Goal: Use online tool/utility: Utilize a website feature to perform a specific function

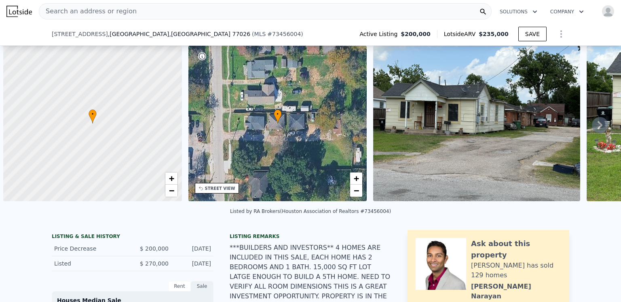
select select "30"
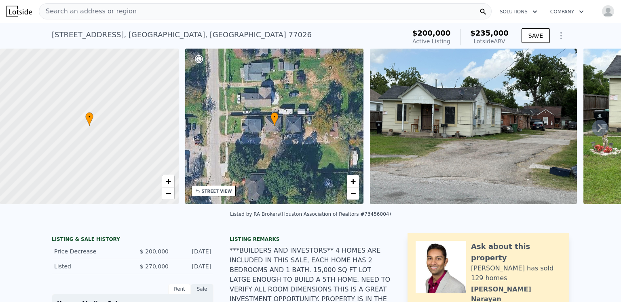
click at [90, 11] on span "Search an address or region" at bounding box center [87, 11] width 97 height 10
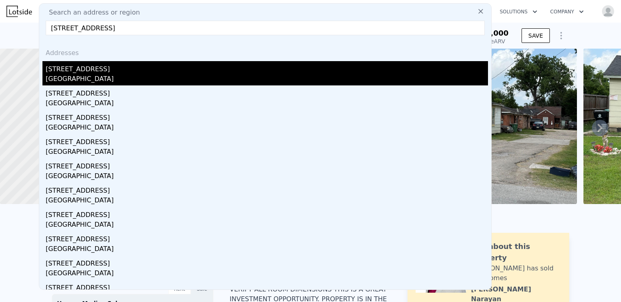
type input "[STREET_ADDRESS]"
click at [74, 78] on div "[GEOGRAPHIC_DATA]" at bounding box center [267, 79] width 442 height 11
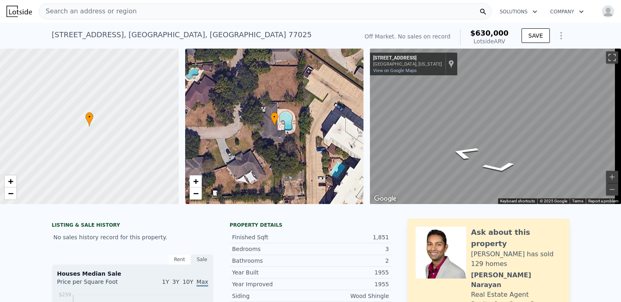
click at [327, 253] on div "3" at bounding box center [350, 249] width 78 height 8
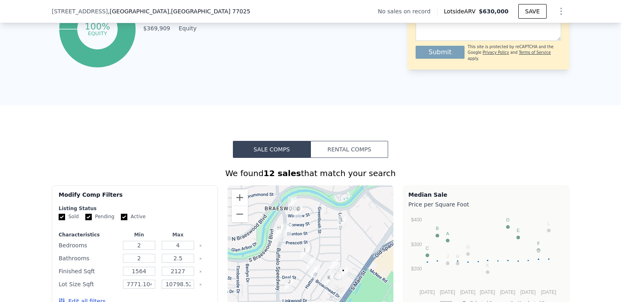
scroll to position [563, 0]
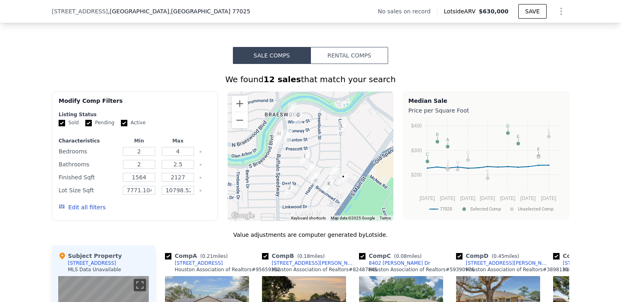
click at [121, 126] on input "Active" at bounding box center [124, 123] width 6 height 6
checkbox input "false"
click at [85, 126] on input "Pending" at bounding box center [88, 123] width 6 height 6
checkbox input "false"
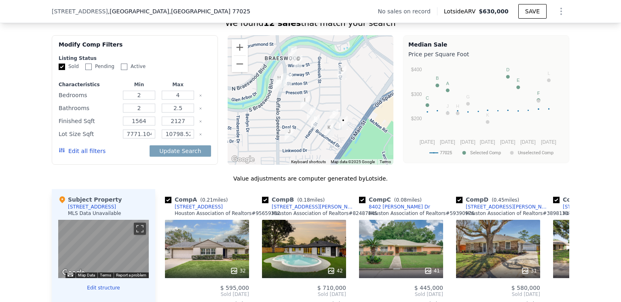
scroll to position [725, 0]
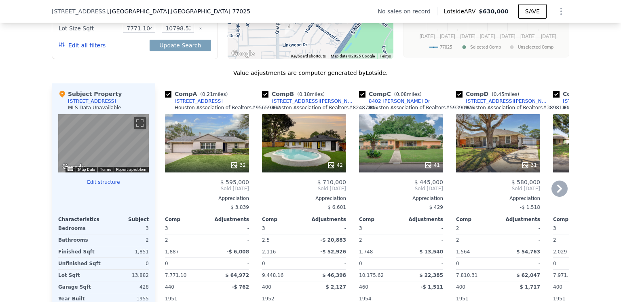
click at [456, 97] on input "checkbox" at bounding box center [459, 94] width 6 height 6
checkbox input "false"
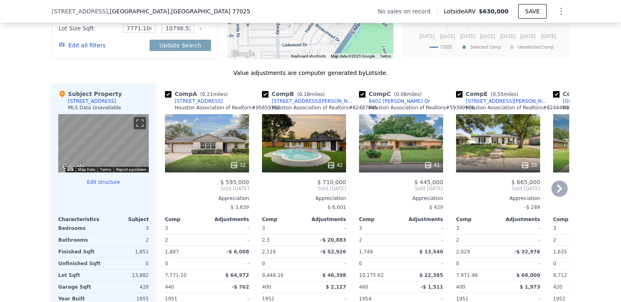
click at [555, 194] on icon at bounding box center [560, 188] width 16 height 16
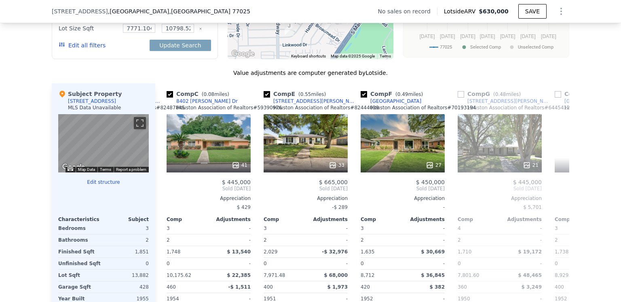
scroll to position [0, 194]
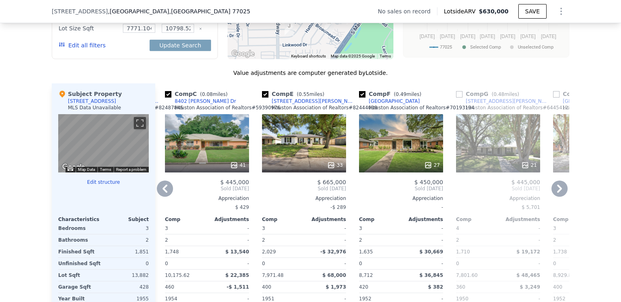
click at [557, 193] on icon at bounding box center [559, 188] width 5 height 8
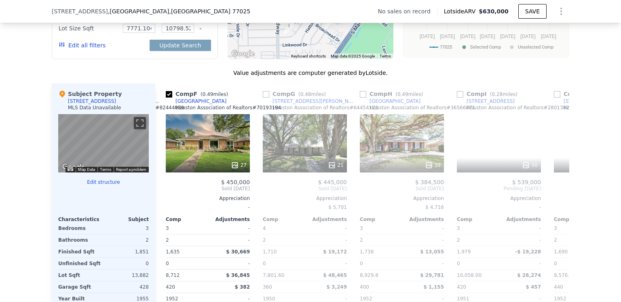
scroll to position [0, 388]
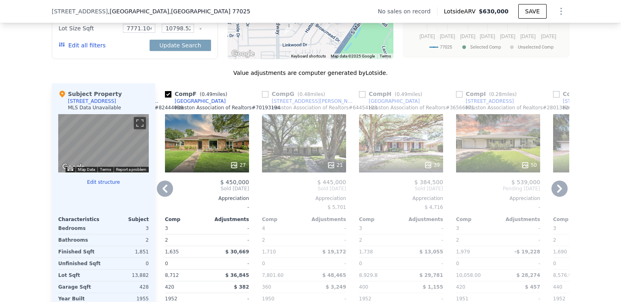
click at [557, 193] on icon at bounding box center [559, 188] width 5 height 8
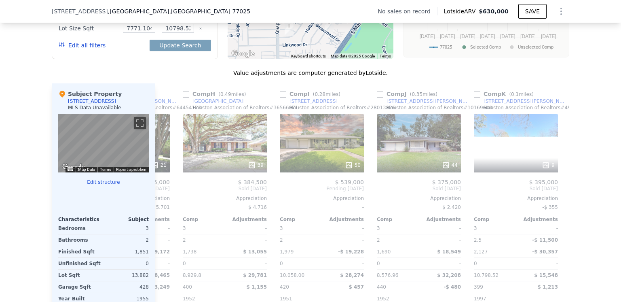
scroll to position [0, 582]
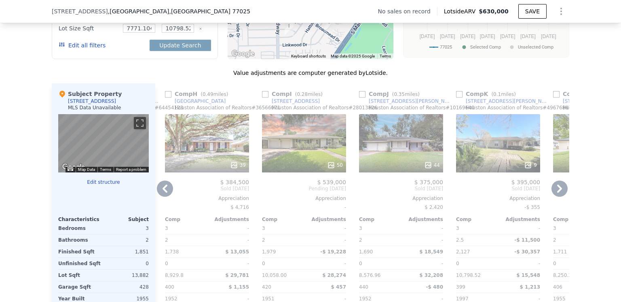
click at [557, 193] on icon at bounding box center [559, 188] width 5 height 8
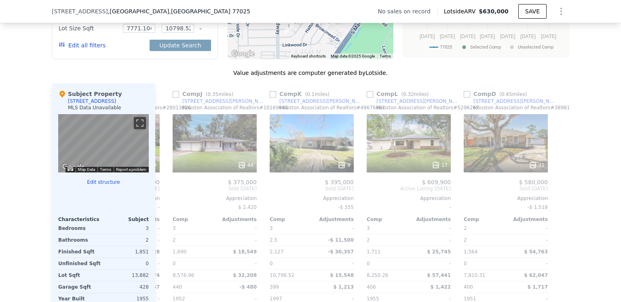
scroll to position [0, 770]
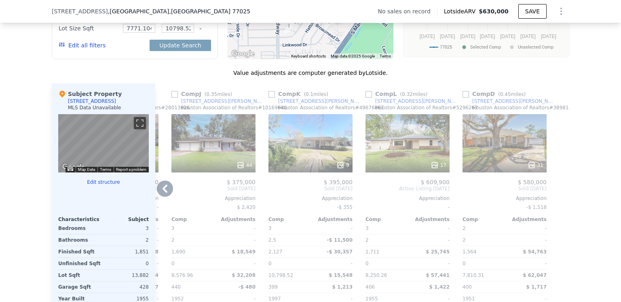
click at [366, 97] on input "checkbox" at bounding box center [369, 94] width 6 height 6
checkbox input "true"
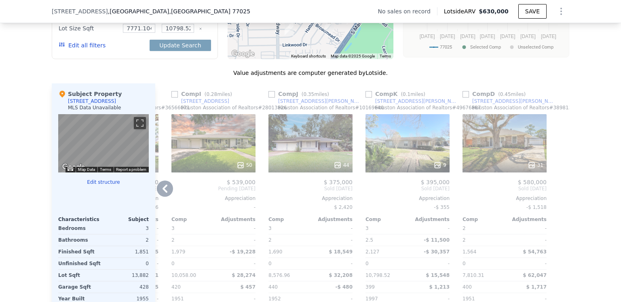
click at [270, 97] on input "checkbox" at bounding box center [272, 94] width 6 height 6
checkbox input "true"
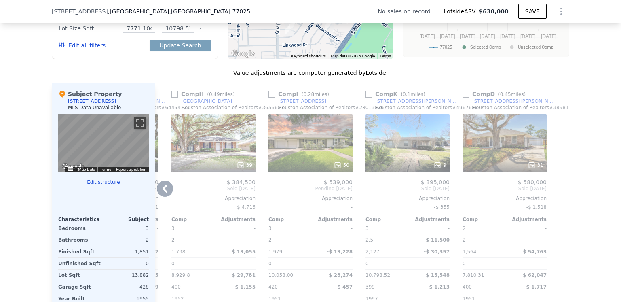
click at [162, 194] on icon at bounding box center [165, 188] width 16 height 16
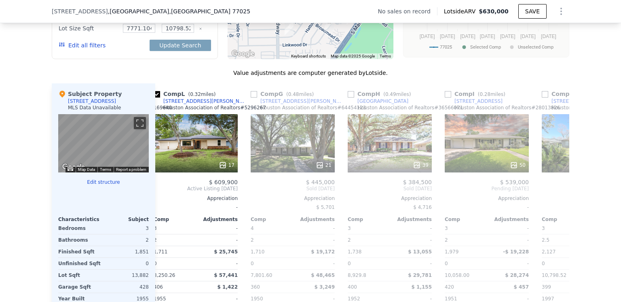
scroll to position [0, 576]
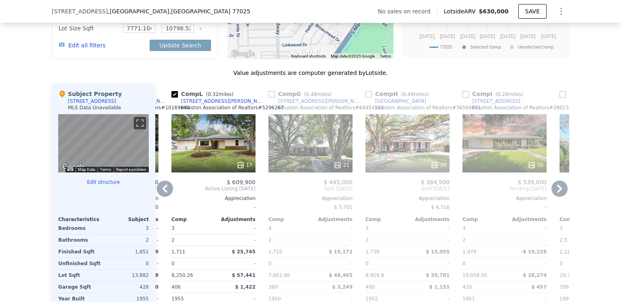
click at [237, 169] on icon at bounding box center [241, 165] width 8 height 8
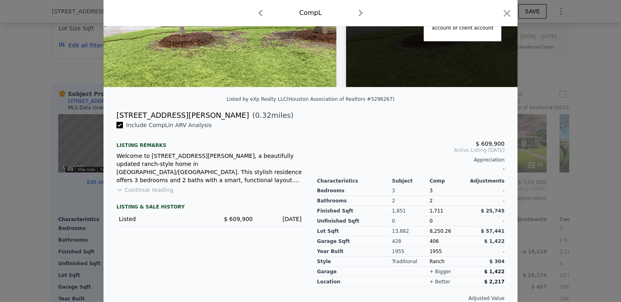
scroll to position [121, 0]
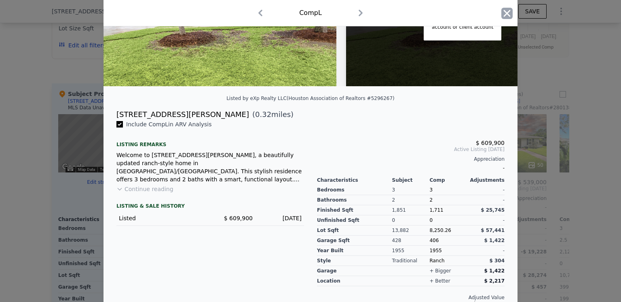
click at [505, 12] on icon "button" at bounding box center [507, 13] width 7 height 7
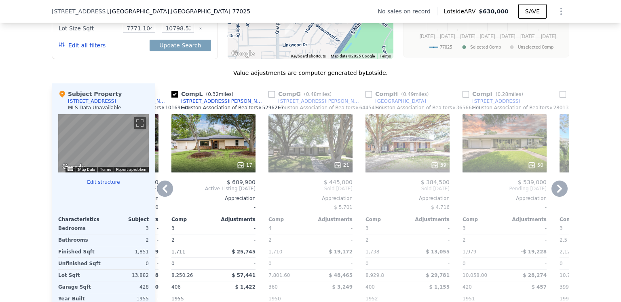
click at [171, 97] on input "checkbox" at bounding box center [174, 94] width 6 height 6
checkbox input "false"
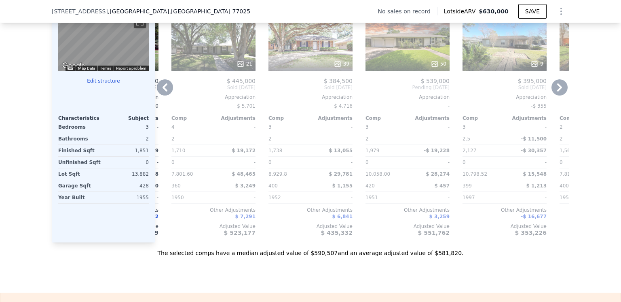
scroll to position [806, 0]
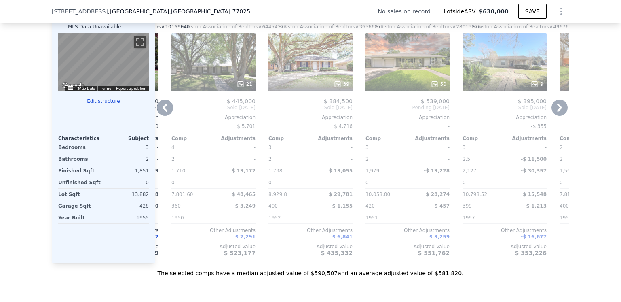
click at [163, 112] on icon at bounding box center [165, 107] width 16 height 16
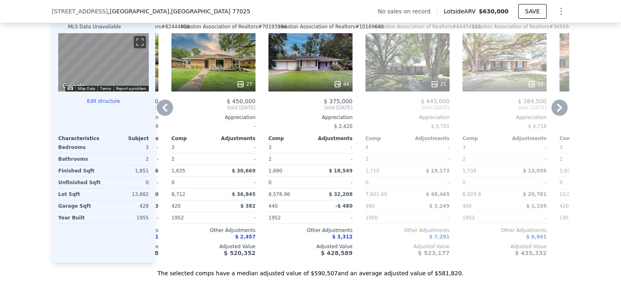
scroll to position [765, 0]
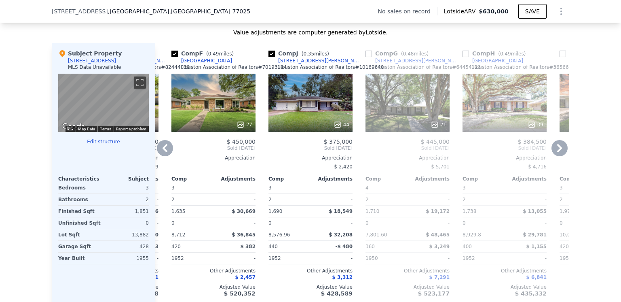
click at [171, 57] on input "checkbox" at bounding box center [174, 54] width 6 height 6
checkbox input "false"
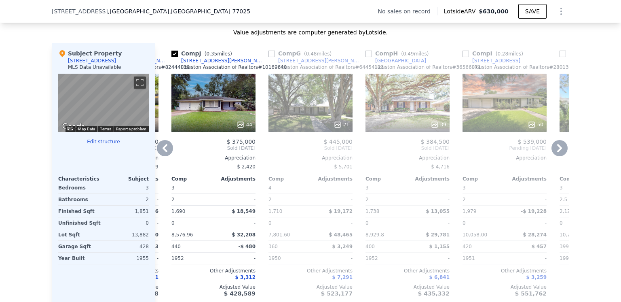
click at [558, 152] on icon at bounding box center [560, 148] width 16 height 16
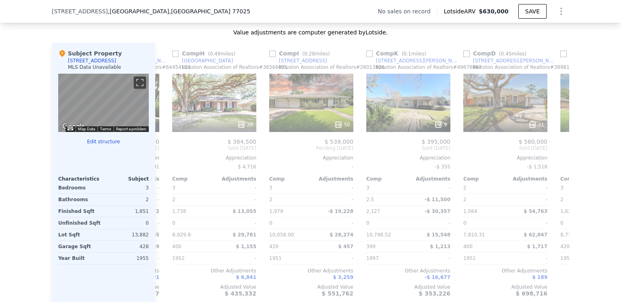
scroll to position [0, 576]
click at [556, 154] on icon at bounding box center [560, 148] width 16 height 16
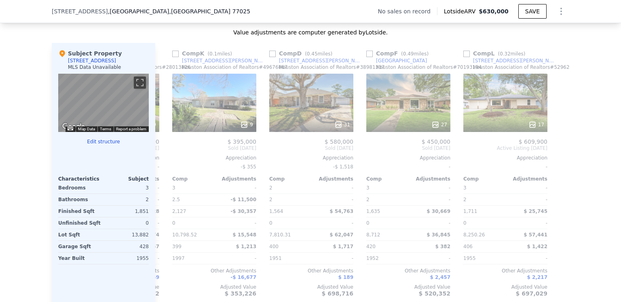
scroll to position [0, 770]
click at [463, 57] on input "checkbox" at bounding box center [466, 54] width 6 height 6
checkbox input "true"
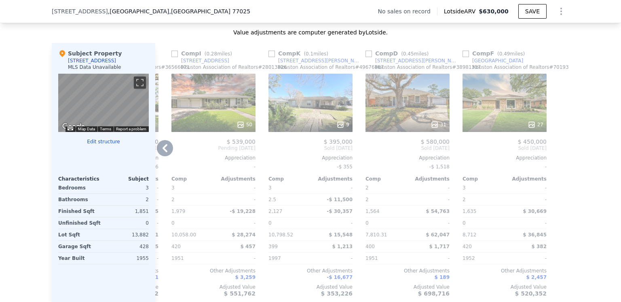
click at [159, 152] on icon at bounding box center [165, 148] width 16 height 16
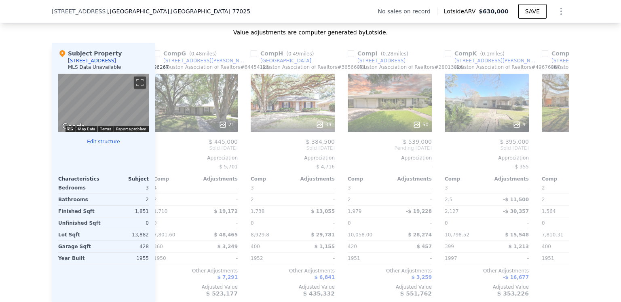
scroll to position [0, 576]
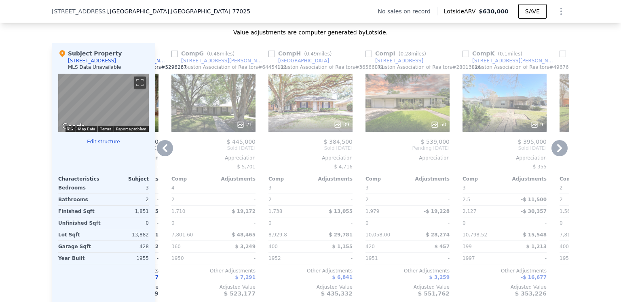
click at [269, 57] on input "checkbox" at bounding box center [272, 54] width 6 height 6
checkbox input "true"
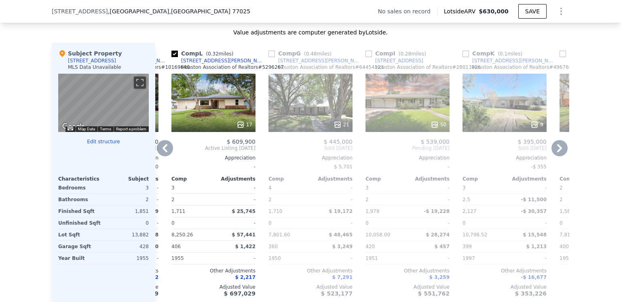
click at [159, 154] on icon at bounding box center [165, 148] width 16 height 16
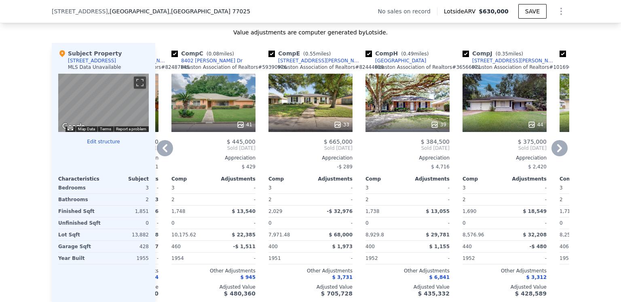
click at [159, 154] on icon at bounding box center [165, 148] width 16 height 16
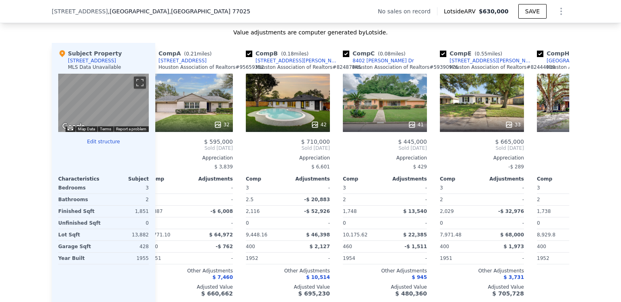
scroll to position [0, 0]
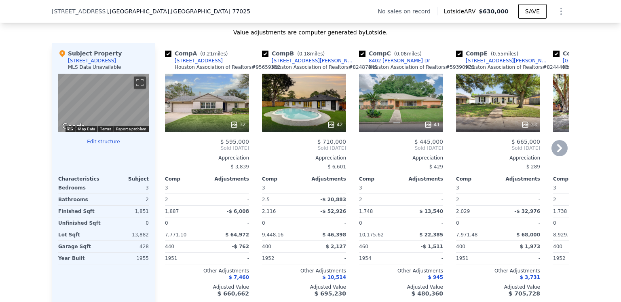
click at [262, 57] on input "checkbox" at bounding box center [265, 54] width 6 height 6
checkbox input "false"
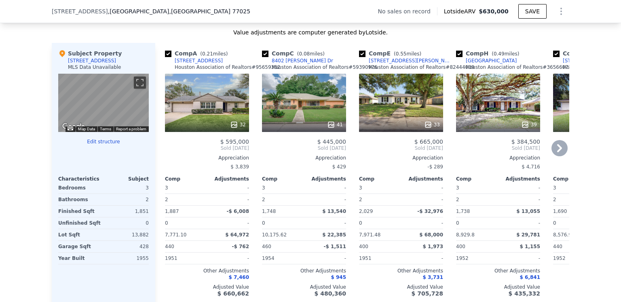
click at [359, 57] on input "checkbox" at bounding box center [362, 54] width 6 height 6
checkbox input "false"
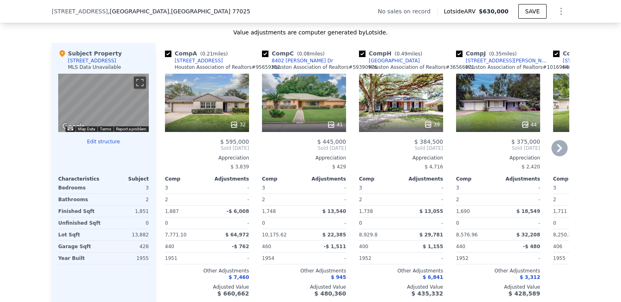
click at [165, 57] on input "checkbox" at bounding box center [168, 54] width 6 height 6
checkbox input "false"
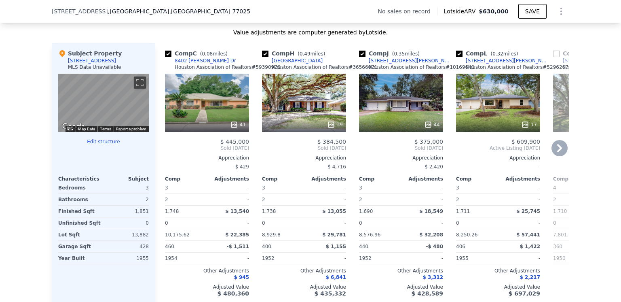
click at [262, 57] on input "checkbox" at bounding box center [265, 54] width 6 height 6
checkbox input "false"
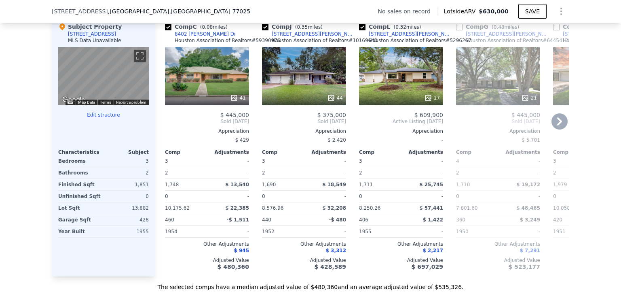
scroll to position [806, 0]
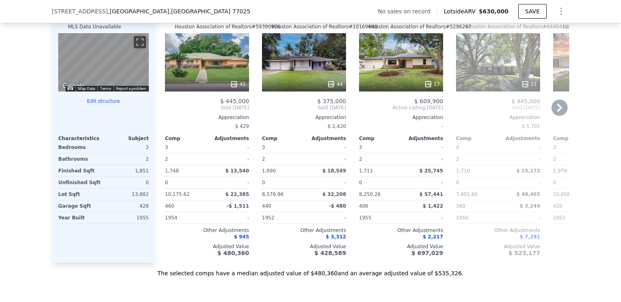
click at [425, 88] on icon at bounding box center [428, 84] width 8 height 8
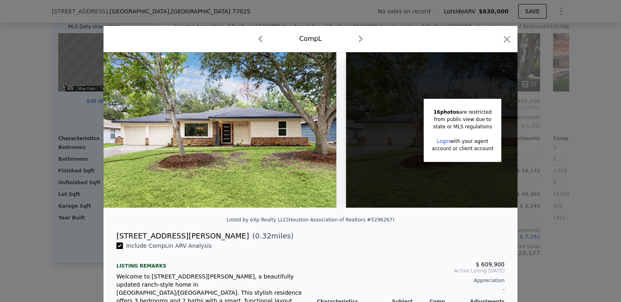
click at [218, 133] on img at bounding box center [220, 129] width 233 height 155
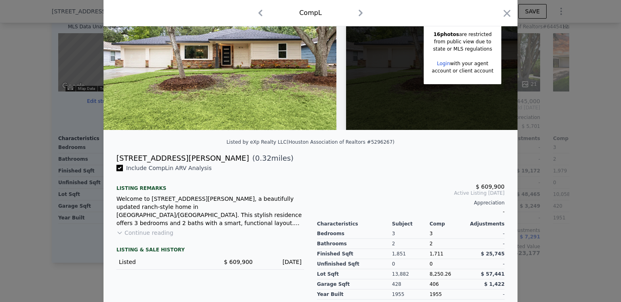
scroll to position [81, 0]
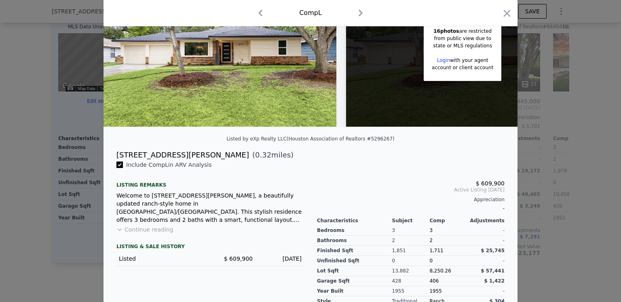
click at [146, 233] on button "Continue reading" at bounding box center [144, 229] width 57 height 8
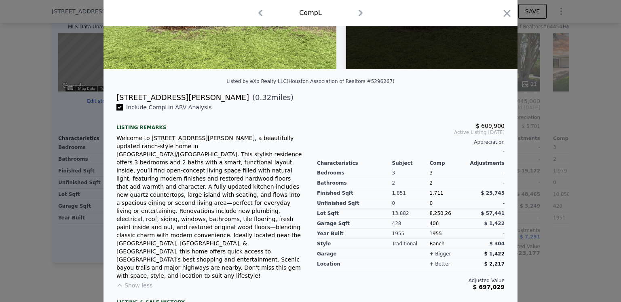
scroll to position [0, 0]
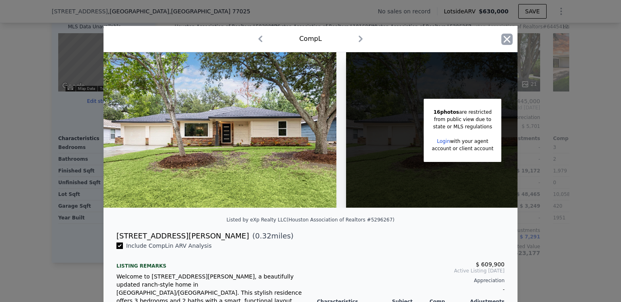
click at [504, 38] on icon "button" at bounding box center [506, 39] width 11 height 11
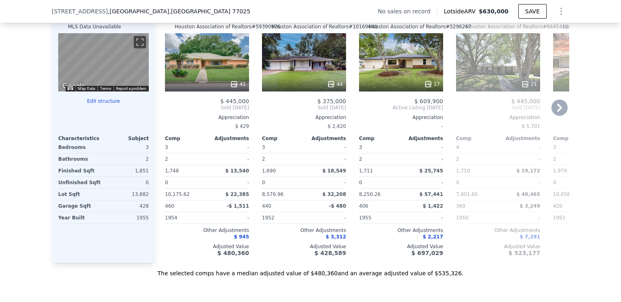
scroll to position [765, 0]
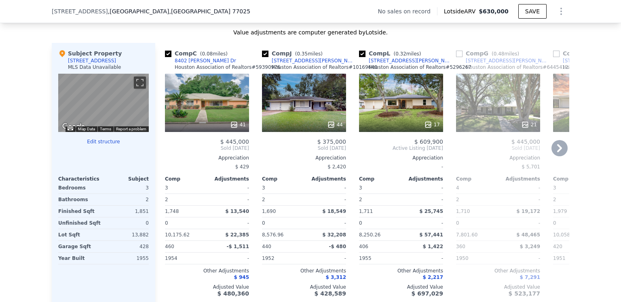
click at [396, 108] on div "17" at bounding box center [401, 103] width 84 height 58
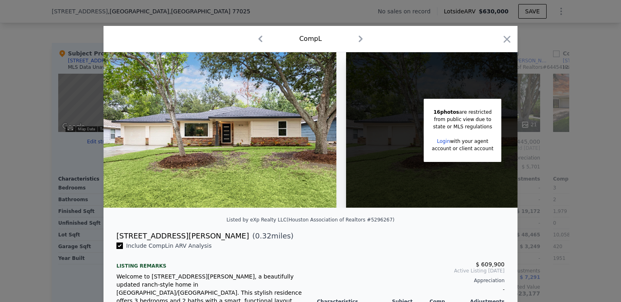
click at [359, 37] on icon "button" at bounding box center [361, 39] width 4 height 6
checkbox input "false"
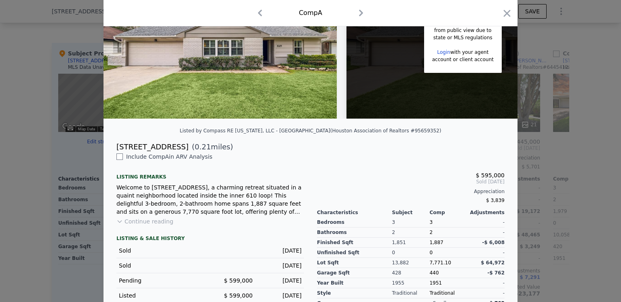
scroll to position [121, 0]
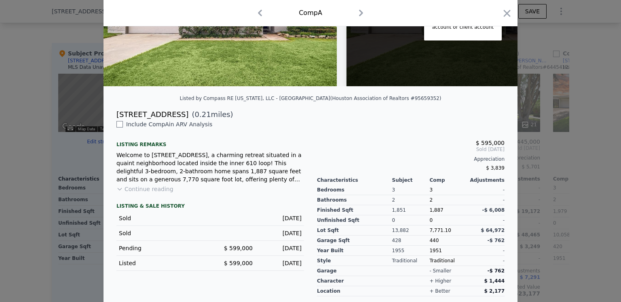
click at [149, 193] on button "Continue reading" at bounding box center [144, 189] width 57 height 8
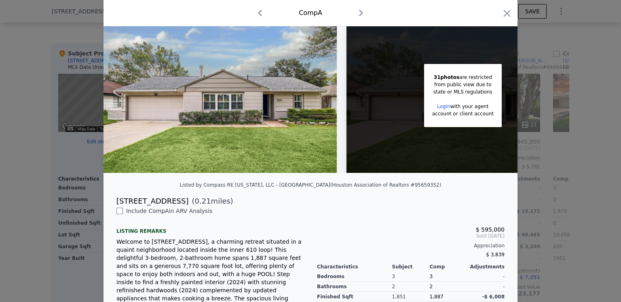
scroll to position [0, 0]
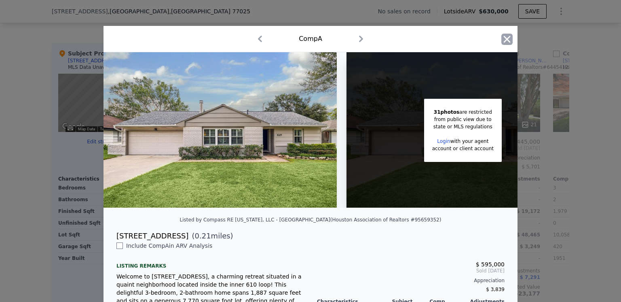
click at [505, 36] on icon "button" at bounding box center [506, 39] width 11 height 11
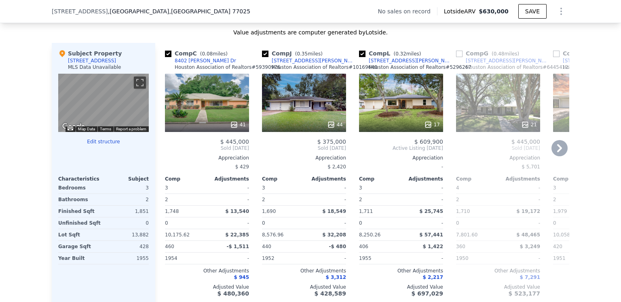
click at [194, 102] on div "41" at bounding box center [207, 103] width 84 height 58
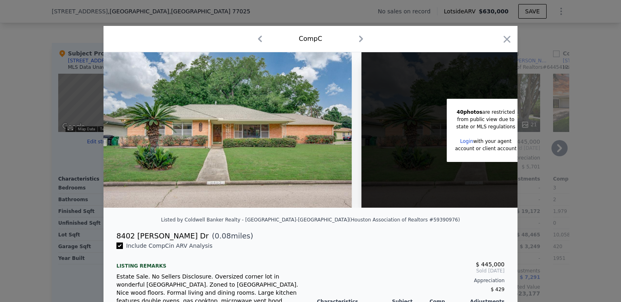
drag, startPoint x: 503, startPoint y: 38, endPoint x: 400, endPoint y: 113, distance: 127.3
click at [504, 38] on icon "button" at bounding box center [507, 39] width 7 height 7
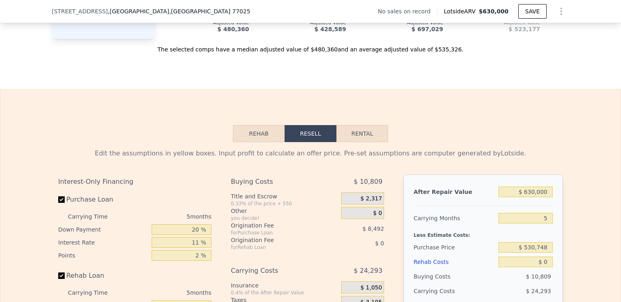
scroll to position [1129, 0]
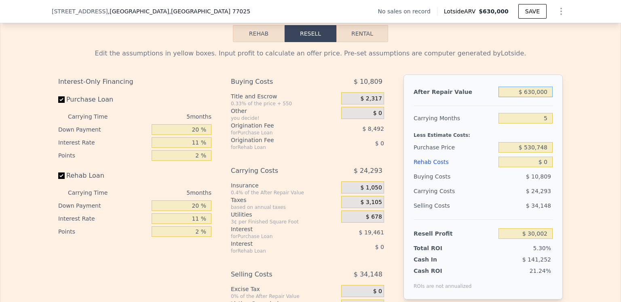
click at [531, 97] on input "$ 630,000" at bounding box center [526, 92] width 54 height 11
type input "$ 60,000"
type input "-$ 508,650"
type input "$ 600,000"
type input "$ 1,652"
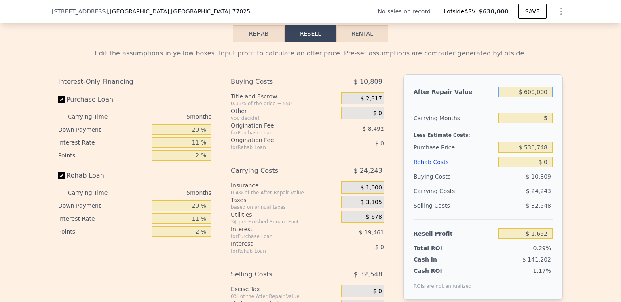
type input "$ 600,000"
click at [531, 106] on div at bounding box center [483, 102] width 139 height 7
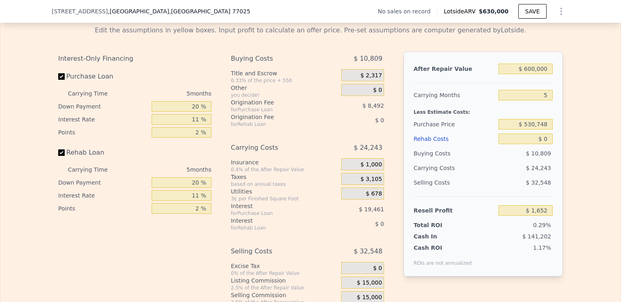
scroll to position [1170, 0]
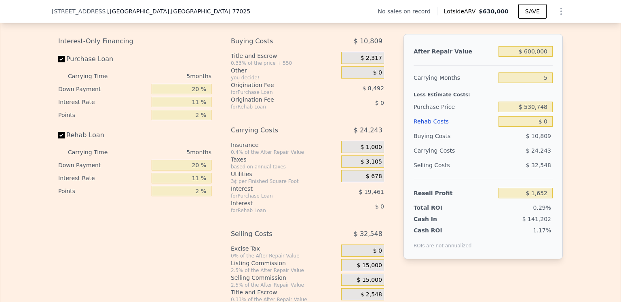
click at [422, 129] on div "Rehab Costs" at bounding box center [455, 121] width 82 height 15
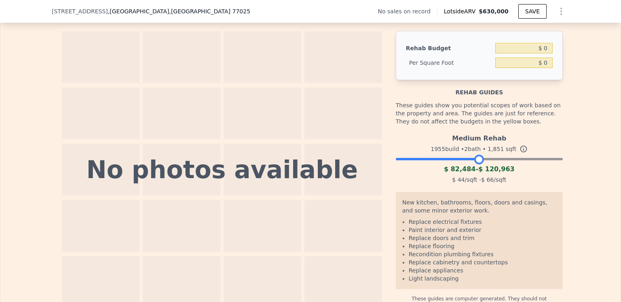
drag, startPoint x: 553, startPoint y: 169, endPoint x: 474, endPoint y: 171, distance: 78.5
click at [474, 164] on div at bounding box center [479, 159] width 10 height 10
click at [545, 53] on input "$ 0" at bounding box center [523, 48] width 57 height 11
type input "$ 85,000"
click at [581, 112] on div "The budget you enter in the yellow box will be used in the resell calculator. T…" at bounding box center [310, 155] width 620 height 307
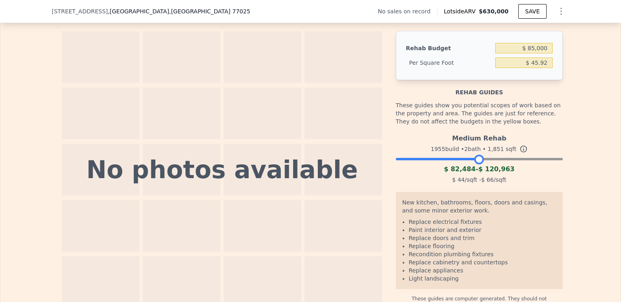
type input "$ 45.92"
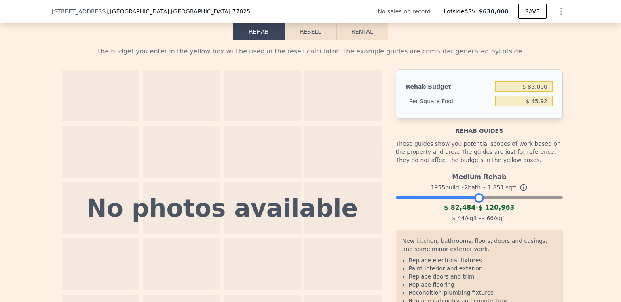
scroll to position [1089, 0]
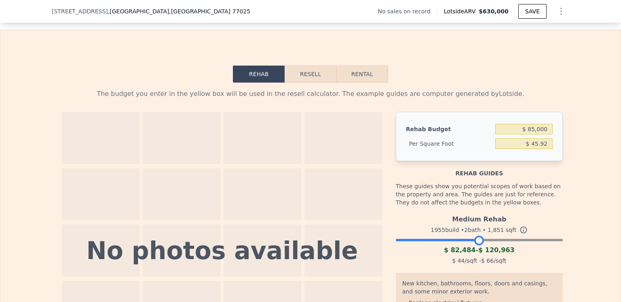
click at [305, 83] on button "Resell" at bounding box center [310, 74] width 51 height 17
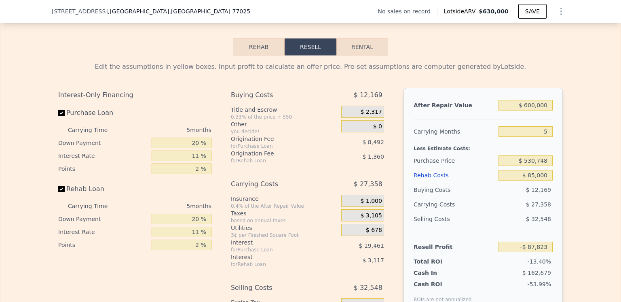
scroll to position [1129, 0]
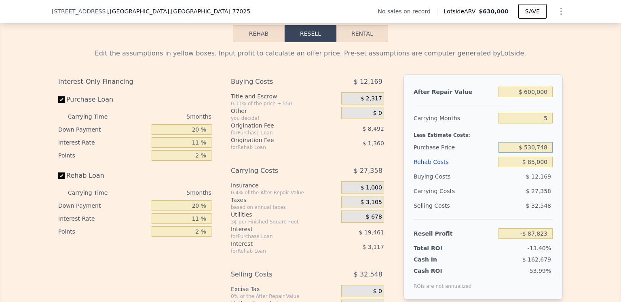
click at [547, 152] on input "$ 530,748" at bounding box center [526, 147] width 54 height 11
type input "$ 5"
type input "$ 400,000"
click at [493, 184] on div "Buying Costs $ 12,169" at bounding box center [483, 176] width 139 height 15
type input "$ 50,247"
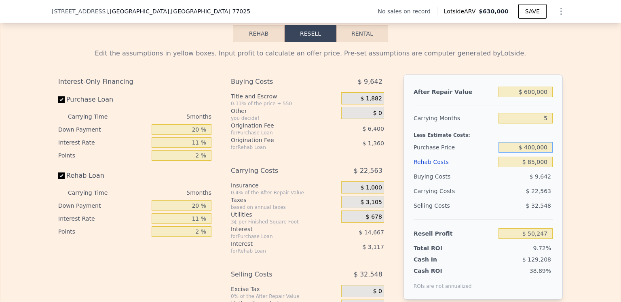
click at [534, 152] on input "$ 400,000" at bounding box center [526, 147] width 54 height 11
type input "$ 350,000"
click at [486, 198] on div "$ 22,563" at bounding box center [510, 191] width 85 height 15
type input "$ 103,043"
click at [533, 152] on input "$ 350,000" at bounding box center [526, 147] width 54 height 11
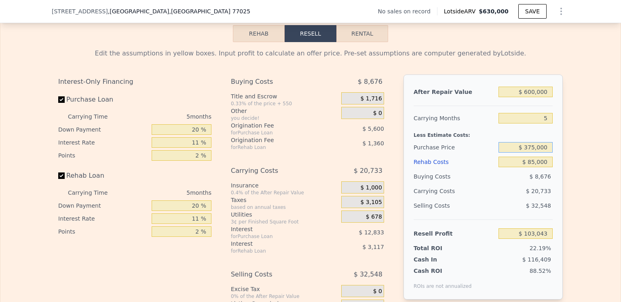
type input "$ 375,000"
click at [492, 212] on div "Selling Costs" at bounding box center [455, 205] width 82 height 15
type input "$ 76,645"
click at [360, 42] on button "Rental" at bounding box center [362, 33] width 52 height 17
select select "30"
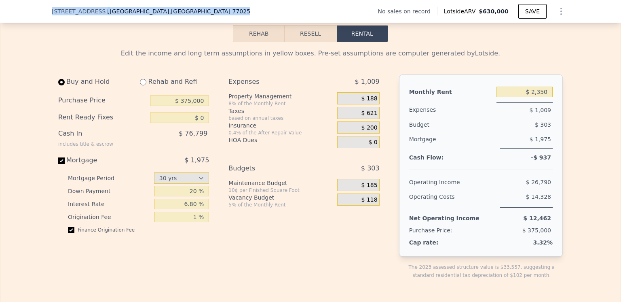
drag, startPoint x: 150, startPoint y: 11, endPoint x: 55, endPoint y: 13, distance: 94.3
click at [52, 15] on div "[STREET_ADDRESS] No sales on record Lotside ARV $630,000 SAVE" at bounding box center [311, 11] width 518 height 23
drag, startPoint x: 57, startPoint y: 12, endPoint x: 40, endPoint y: 13, distance: 16.2
click at [40, 13] on div "[STREET_ADDRESS] No sales on record Lotside ARV $630,000 SAVE" at bounding box center [310, 11] width 621 height 23
drag, startPoint x: 40, startPoint y: 13, endPoint x: 131, endPoint y: 17, distance: 90.3
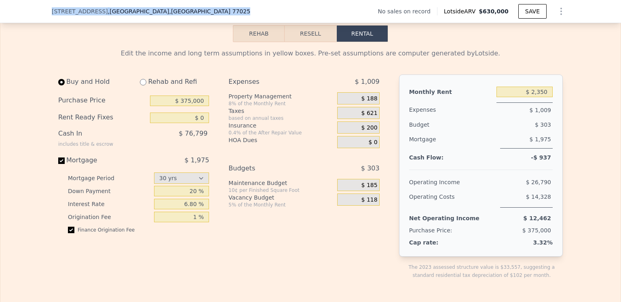
click at [134, 19] on div "[STREET_ADDRESS] No sales on record Lotside ARV $630,000 SAVE" at bounding box center [310, 11] width 621 height 23
copy div "[STREET_ADDRESS]"
click at [544, 97] on input "$ 2,350" at bounding box center [525, 92] width 56 height 11
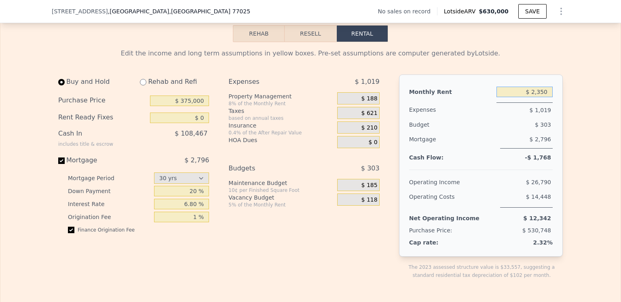
checkbox input "true"
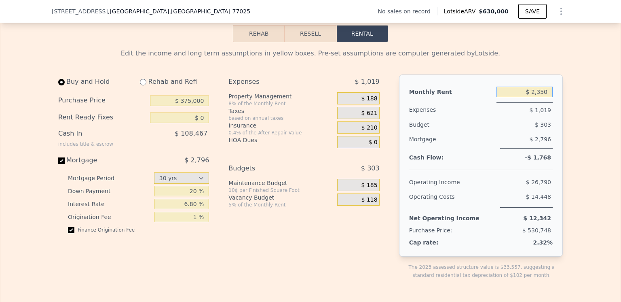
checkbox input "true"
type input "$ 2"
type input "$ 3,500"
click at [503, 148] on div "$ 2,796" at bounding box center [526, 140] width 53 height 17
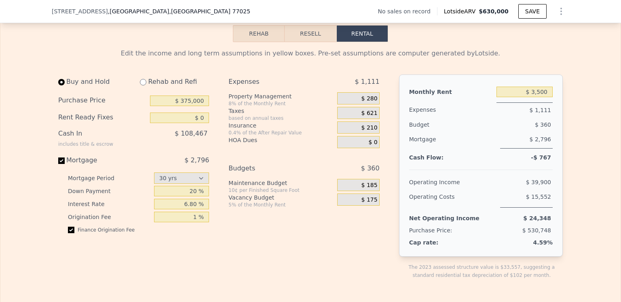
click at [309, 42] on button "Resell" at bounding box center [310, 33] width 51 height 17
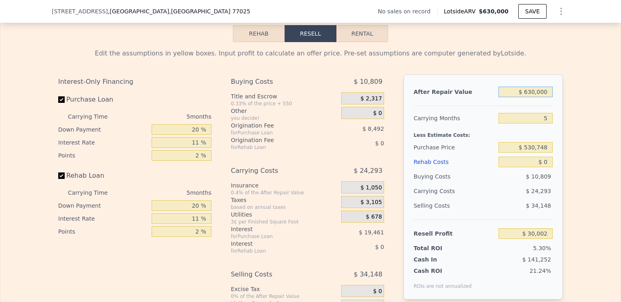
click at [531, 97] on input "$ 630,000" at bounding box center [526, 92] width 54 height 11
type input "$ 60,000"
type input "-$ 508,650"
type input "$ 600,000"
type input "$ 1,652"
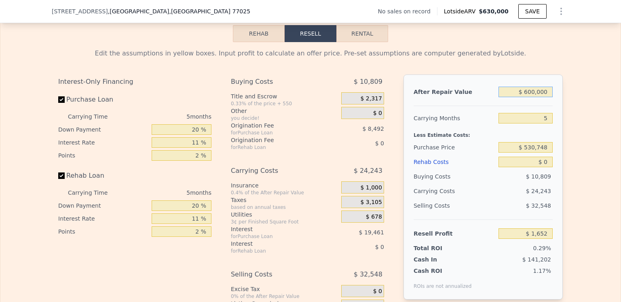
type input "$ 600,000"
click at [482, 125] on div "Carrying Months" at bounding box center [455, 118] width 82 height 15
click at [545, 167] on input "$ 0" at bounding box center [526, 162] width 54 height 11
type input "$ 8"
type input "$ 1,644"
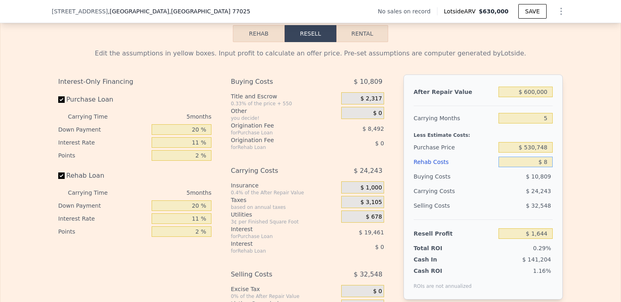
type input "$ 85"
type input "$ 1,561"
type input "$ 8,500"
type input "$ 758"
type input "$ 85,000"
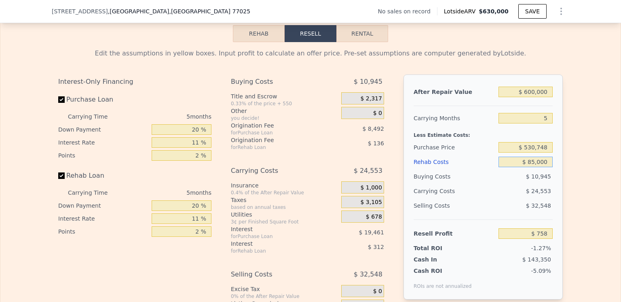
type input "-$ 87,823"
type input "$ 85,000"
click at [499, 184] on div "$ 12,169" at bounding box center [526, 176] width 55 height 15
click at [544, 152] on input "$ 530,748" at bounding box center [526, 147] width 54 height 11
type input "$ 5"
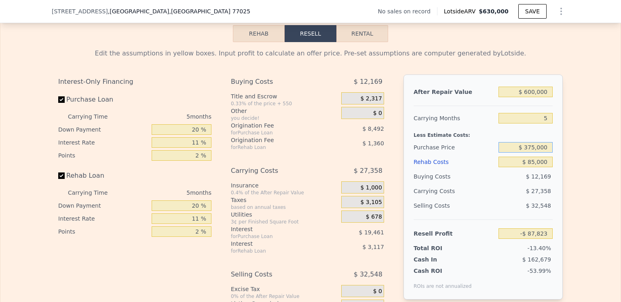
type input "$ 375,000"
click at [493, 194] on div "$ 27,358" at bounding box center [510, 191] width 85 height 15
type input "$ 76,645"
click at [370, 191] on span "$ 1,000" at bounding box center [370, 187] width 21 height 7
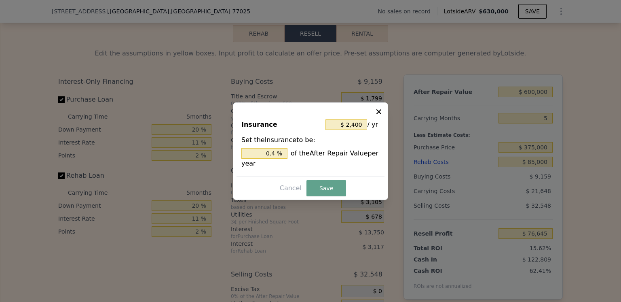
click at [301, 218] on div at bounding box center [310, 151] width 621 height 302
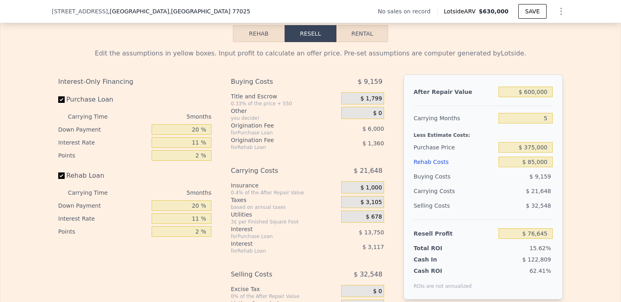
click at [373, 206] on span "$ 3,105" at bounding box center [370, 202] width 21 height 7
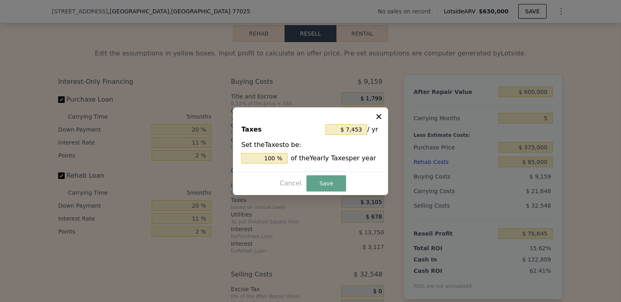
click at [321, 218] on div at bounding box center [310, 151] width 621 height 302
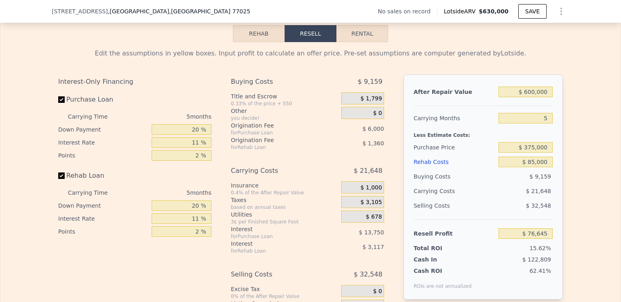
click at [372, 220] on span "$ 678" at bounding box center [374, 216] width 16 height 7
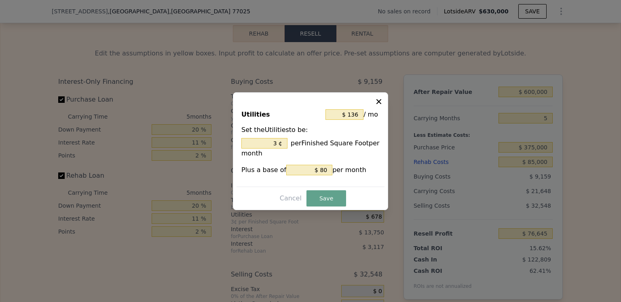
click at [322, 237] on div at bounding box center [310, 151] width 621 height 302
type input "3 %"
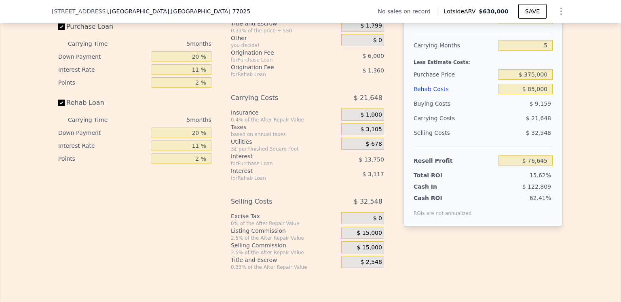
scroll to position [1210, 0]
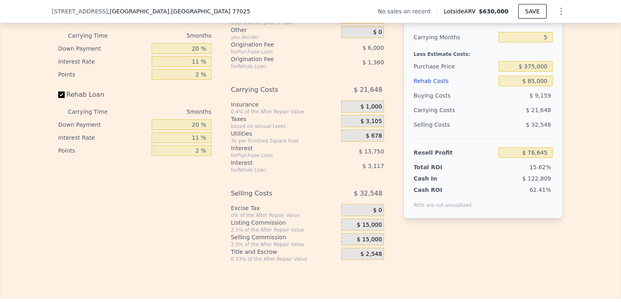
click at [379, 243] on span "$ 15,000" at bounding box center [369, 239] width 25 height 7
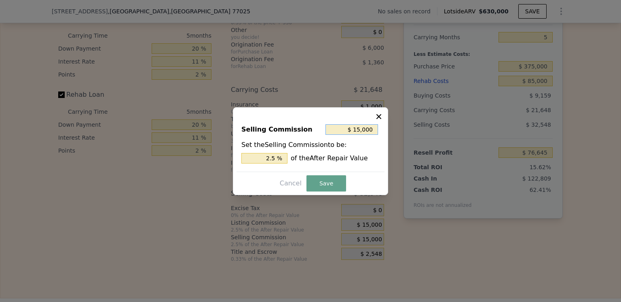
click at [373, 129] on input "$ 15,000" at bounding box center [352, 129] width 53 height 11
type input "$ 1,500"
type input "0.25 %"
type input "$ 150"
type input "0.025 %"
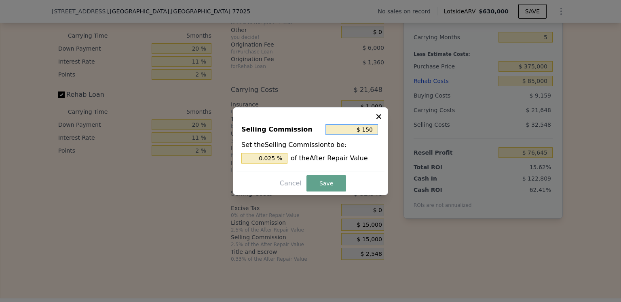
type input "$ 15"
type input "0.003 %"
type input "$ 1"
type input "0.000 %"
type input "$ 0"
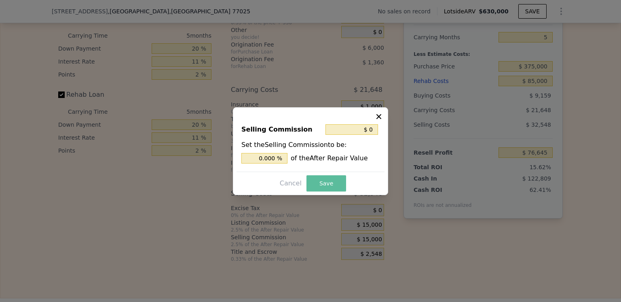
click at [322, 180] on button "Save" at bounding box center [327, 183] width 40 height 16
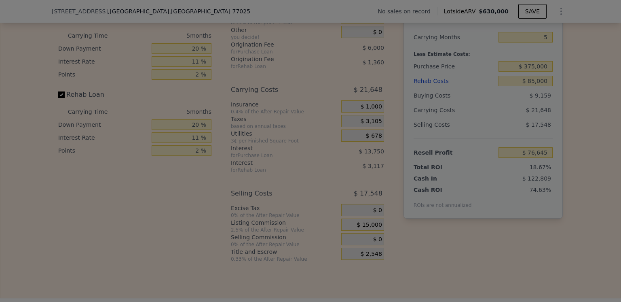
type input "$ 91,645"
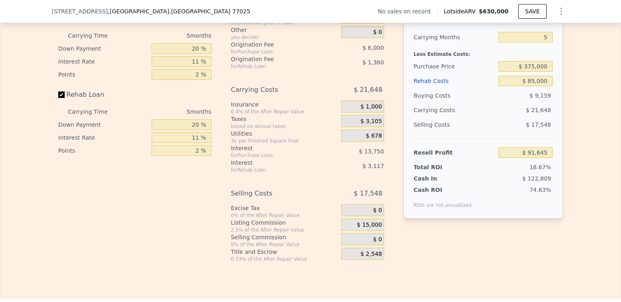
scroll to position [1170, 0]
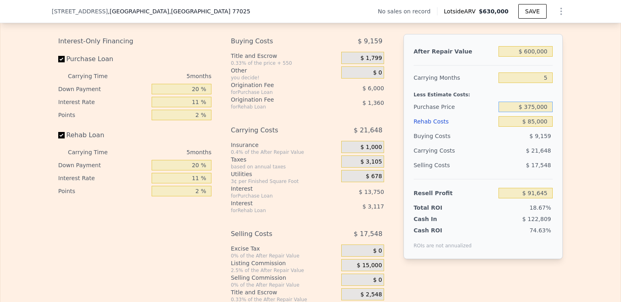
click at [534, 112] on input "$ 375,000" at bounding box center [526, 107] width 54 height 11
type input "$ 350,000"
click at [498, 158] on div "$ 21,648" at bounding box center [510, 150] width 85 height 15
type input "$ 118,043"
click at [534, 112] on input "$ 350,000" at bounding box center [526, 107] width 54 height 11
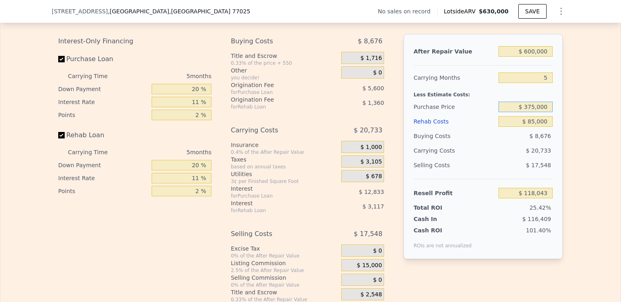
type input "$ 375,000"
click at [516, 127] on input "$ 85,000" at bounding box center [526, 121] width 54 height 11
type input "$ 91,645"
click at [533, 127] on input "$ 85,000" at bounding box center [526, 121] width 54 height 11
type input "$ 8,000"
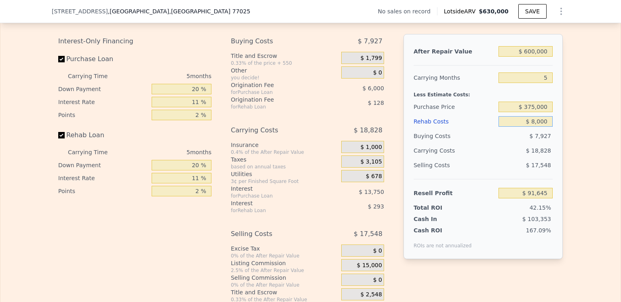
type input "$ 172,697"
type input "$ 000"
type input "$ 181,120"
type input "$ 1,000"
type input "$ 180,069"
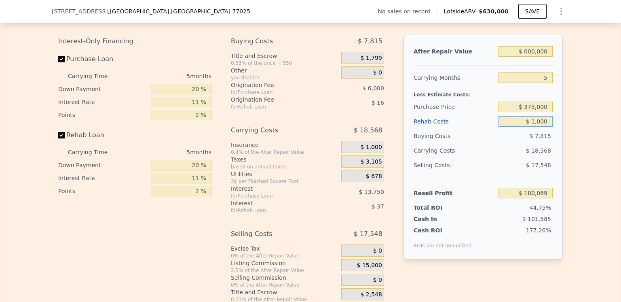
type input "$ 15,000"
type input "$ 165,330"
type input "$ 150,000"
type input "$ 23,220"
type input "$ 150,000"
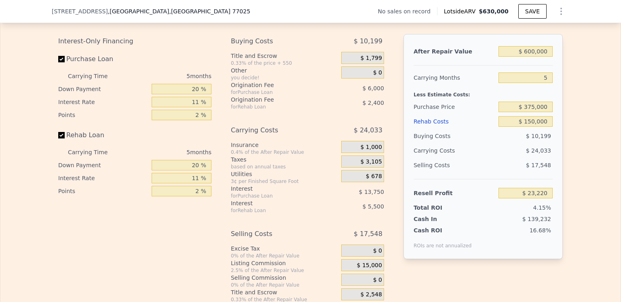
click at [487, 156] on div "$ 24,033" at bounding box center [510, 150] width 85 height 15
click at [530, 57] on input "$ 600,000" at bounding box center [526, 51] width 54 height 11
type input "$ 60,000"
type input "-$ 500,582"
type input "$ 650,000"
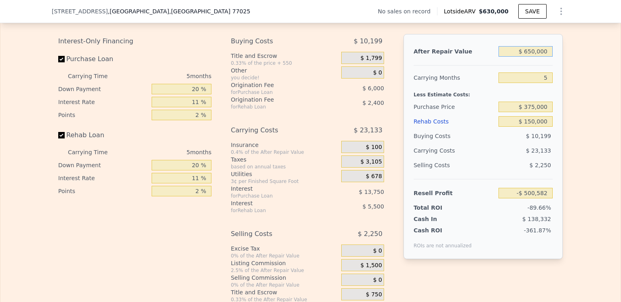
type input "$ 71,720"
type input "$ 650,000"
click at [545, 83] on input "5" at bounding box center [526, 77] width 54 height 11
type input "6"
type input "$ 66,896"
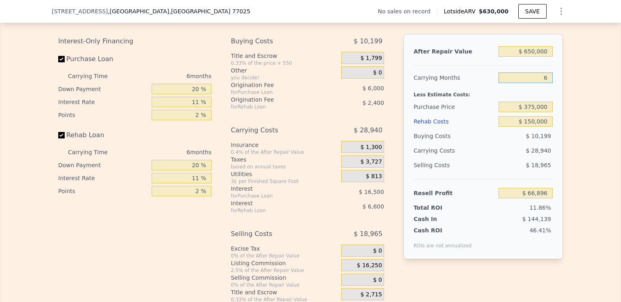
type input "6"
click at [502, 158] on div "$ 28,940" at bounding box center [510, 150] width 85 height 15
type input "$ 630,000"
type input "5"
type input "$ 0"
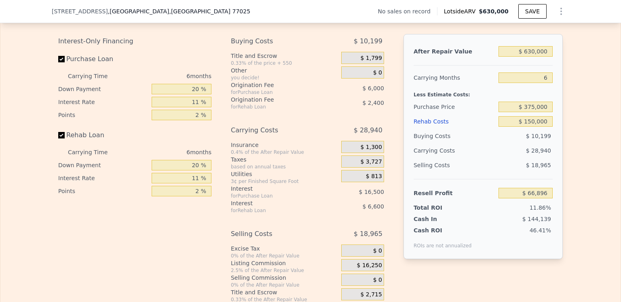
type input "$ 30,002"
click at [545, 127] on input "$ 0" at bounding box center [526, 121] width 54 height 11
type input "$ 15"
type input "$ 29,987"
type input "$ 150"
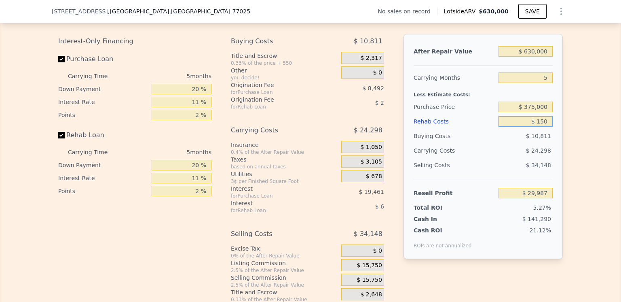
type input "$ 29,845"
type input "$ 1,500"
type input "$ 28,423"
type input "$ 150,000"
type input "-$ 127,898"
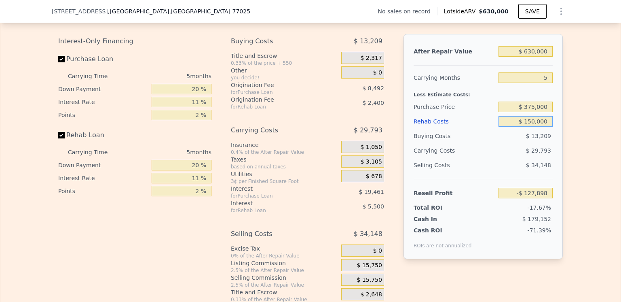
type input "$ 150,000"
click at [487, 158] on div "$ 29,793" at bounding box center [510, 150] width 85 height 15
click at [533, 112] on input "$ 375,000" at bounding box center [526, 107] width 54 height 11
type input "$ 365,000"
click at [501, 158] on div "$ 29,793" at bounding box center [510, 150] width 85 height 15
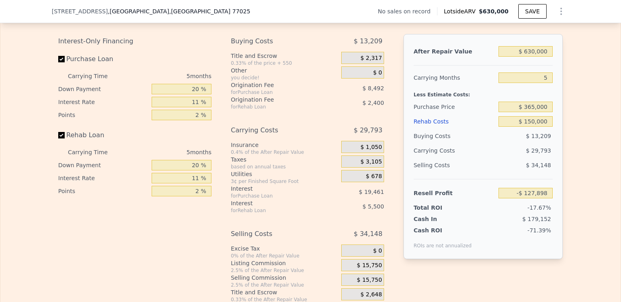
type input "$ 47,129"
click at [533, 57] on input "$ 630,000" at bounding box center [526, 51] width 54 height 11
type input "$ 63,000"
type input "-$ 488,688"
type input "$ 6,000"
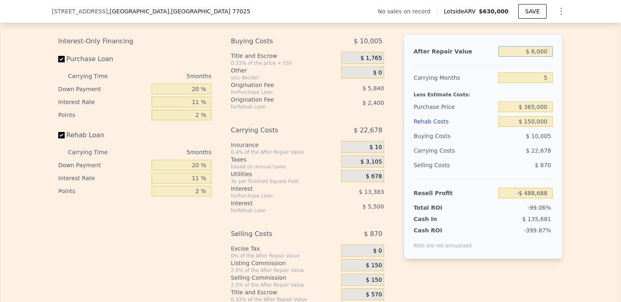
type input "-$ 542,553"
type input "$ 000"
type input "-$ 548,223"
type input "$ 5,000"
type input "-$ 543,498"
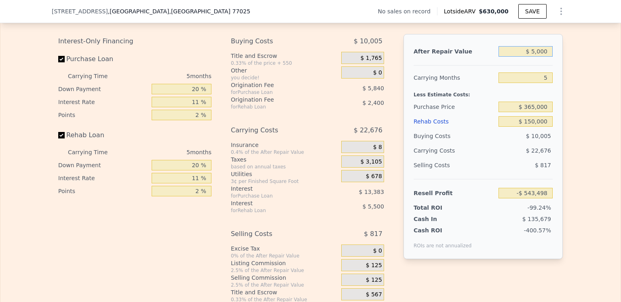
type input "$ 55,000"
type input "-$ 496,248"
type input "$ 550,000"
type input "-$ 28,472"
type input "$ 5,500,000"
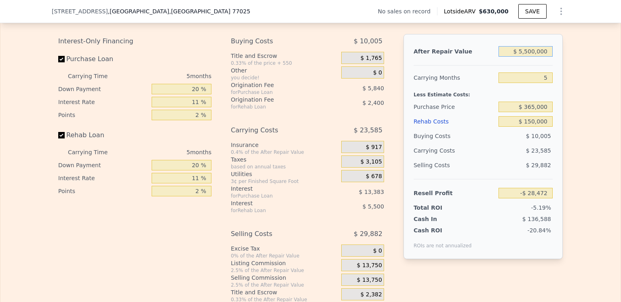
type input "$ 4,649,295"
type input "$ 550,000"
type input "-$ 28,472"
click at [489, 158] on div "$ 23,585" at bounding box center [510, 150] width 85 height 15
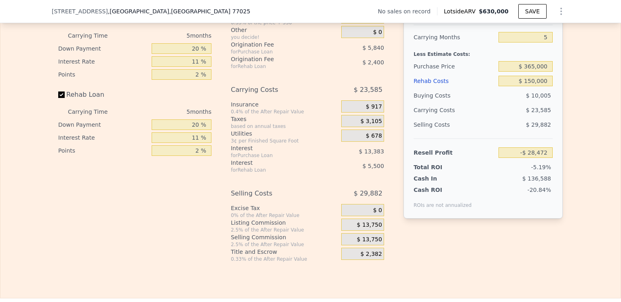
scroll to position [1210, 0]
type input "$ 630,000"
type input "$ 0"
type input "$ 30,002"
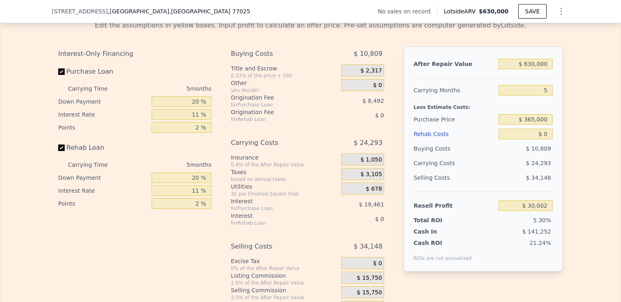
scroll to position [1170, 0]
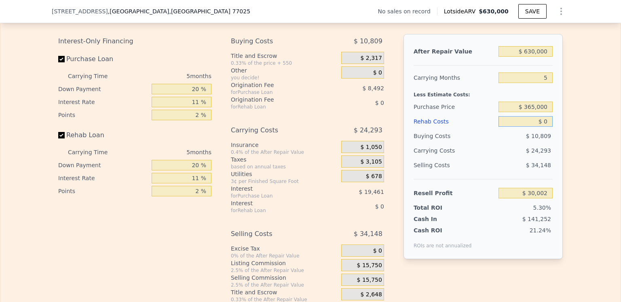
click at [542, 127] on input "$ 0" at bounding box center [526, 121] width 54 height 11
type input "$ 10"
type input "$ 29,992"
type input "$ 140"
type input "$ 29,855"
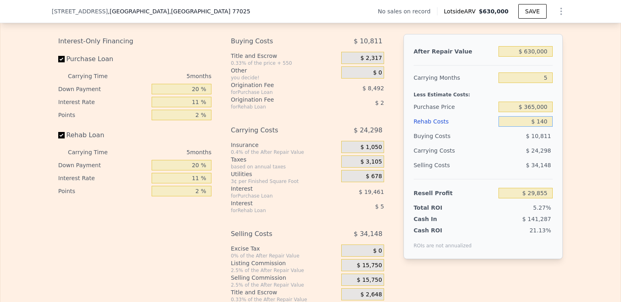
type input "$ 1,400"
type input "$ 28,530"
type input "$ 14,000"
type input "$ 15,263"
type input "$ 140,000"
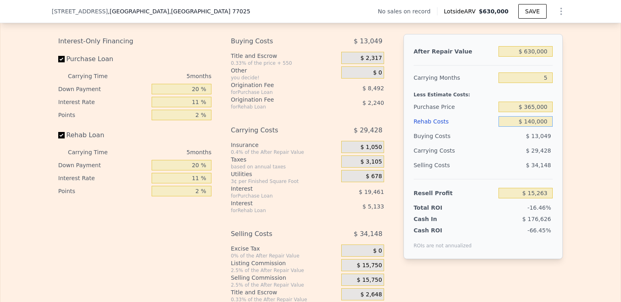
type input "-$ 117,373"
type input "$ 140,000"
click at [516, 158] on div "$ 29,428" at bounding box center [510, 150] width 85 height 15
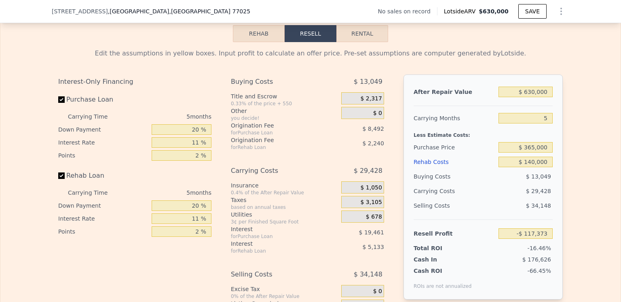
scroll to position [1129, 0]
click at [534, 97] on input "$ 630,000" at bounding box center [526, 92] width 54 height 11
type input "$ 63,000"
type input "-$ 653,190"
type input "$ 6,000"
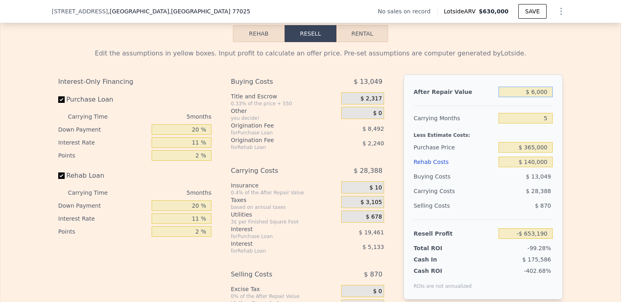
type input "-$ 707,055"
type input "$ 60,000"
type input "-$ 656,025"
type input "$ 600,000"
type input "-$ 145,723"
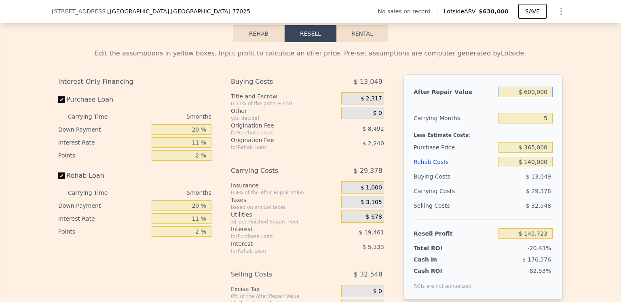
type input "$ 600,000"
click at [479, 169] on div "Rehab Costs" at bounding box center [455, 161] width 82 height 15
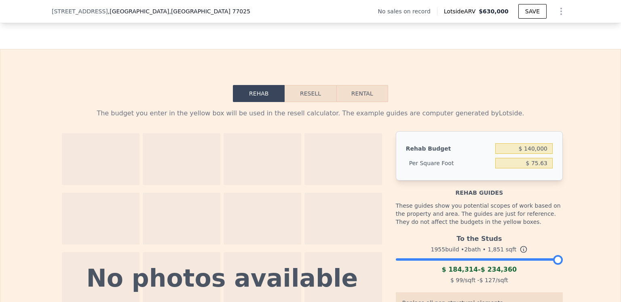
scroll to position [1048, 0]
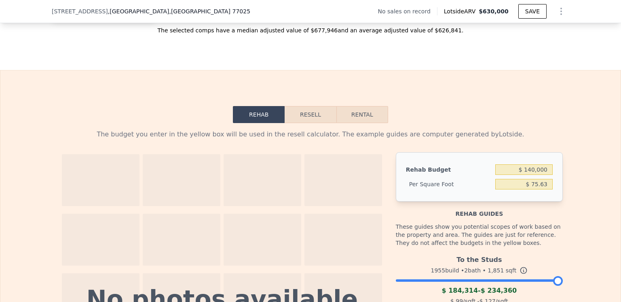
click at [314, 123] on button "Resell" at bounding box center [310, 114] width 51 height 17
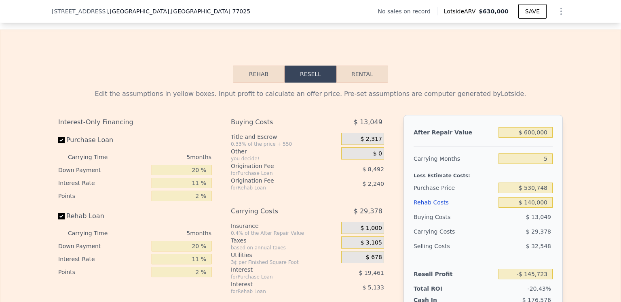
scroll to position [1129, 0]
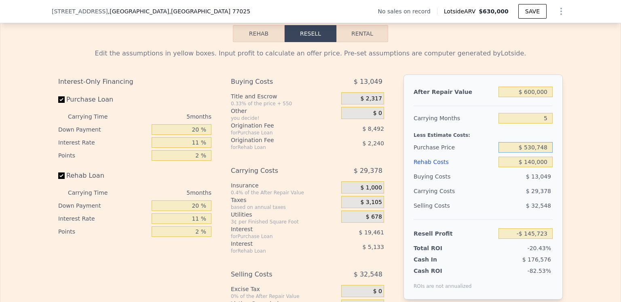
drag, startPoint x: 546, startPoint y: 157, endPoint x: 526, endPoint y: 159, distance: 19.9
click at [526, 152] on input "$ 530,748" at bounding box center [526, 147] width 54 height 11
type input "$ 365,000"
click at [499, 212] on div "$ 32,548" at bounding box center [526, 205] width 55 height 15
type input "$ 29,304"
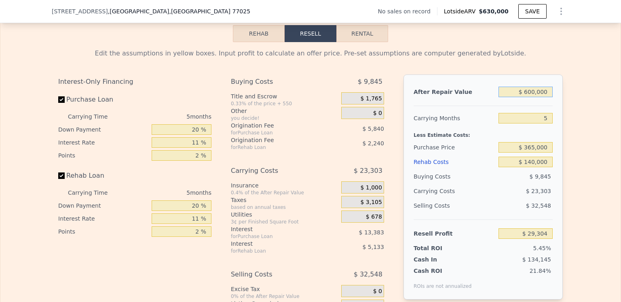
click at [531, 97] on input "$ 600,000" at bounding box center [526, 92] width 54 height 11
type input "$ 60,000"
type input "-$ 480,998"
type input "$ 610,000"
type input "$ 38,754"
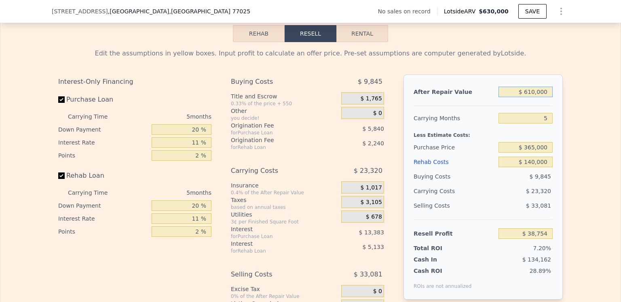
type input "$ 610,000"
click at [477, 140] on div "Less Estimate Costs:" at bounding box center [483, 132] width 139 height 15
click at [481, 169] on div "Rehab Costs" at bounding box center [455, 161] width 82 height 15
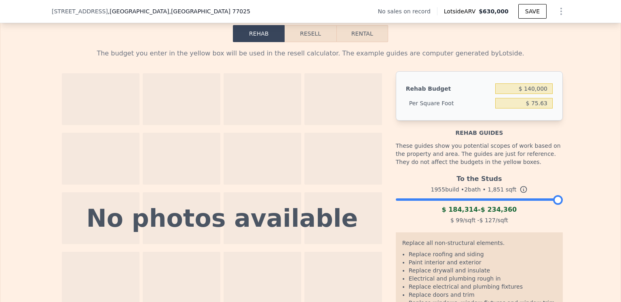
click at [313, 42] on button "Resell" at bounding box center [310, 33] width 51 height 17
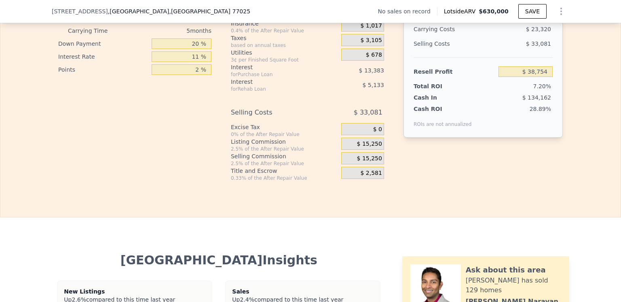
scroll to position [1089, 0]
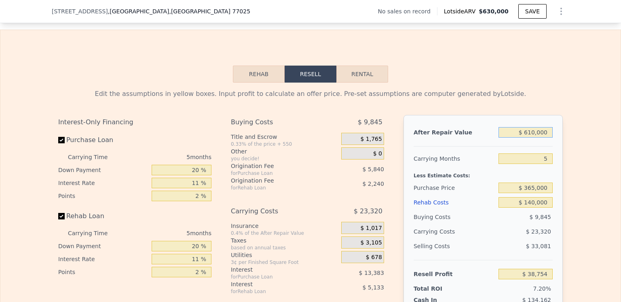
click at [533, 138] on input "$ 610,000" at bounding box center [526, 132] width 54 height 11
type input "$ 6,000"
type input "-$ 532,028"
type input "$ 62,000"
type input "-$ 479,107"
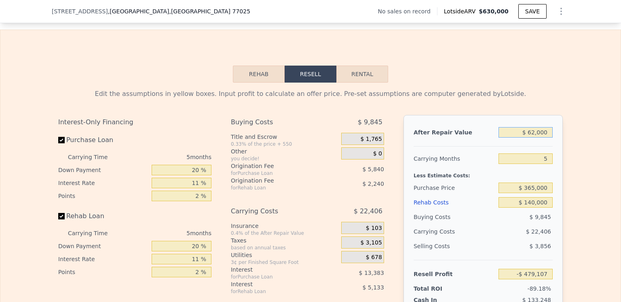
type input "$ 625,000"
type input "$ 52,929"
type input "$ 625,000"
click at [476, 146] on div at bounding box center [483, 143] width 139 height 7
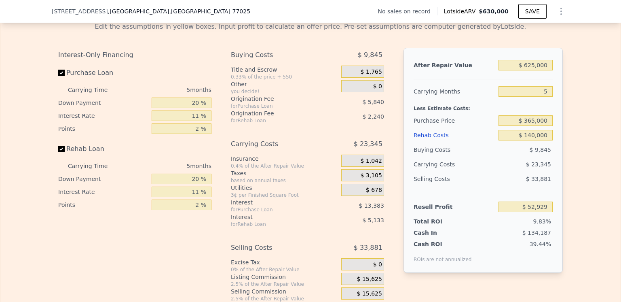
scroll to position [1170, 0]
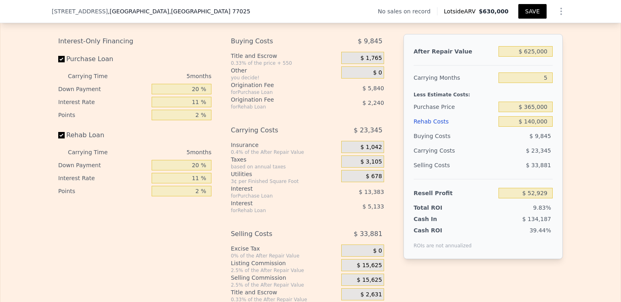
click at [526, 12] on button "SAVE" at bounding box center [532, 11] width 28 height 15
click at [534, 127] on input "$ 140,000" at bounding box center [526, 121] width 54 height 11
type input "$ 1,000"
type input "$ 199,253"
type input "$ 11,000"
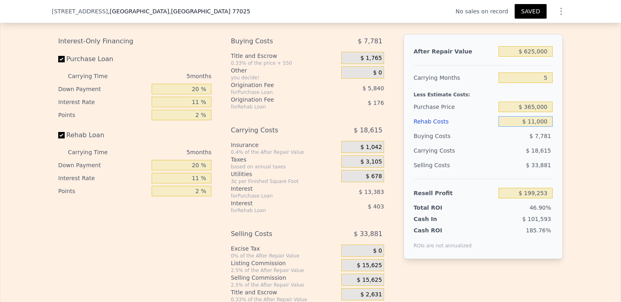
type input "$ 188,723"
type input "$ 117,000"
type input "$ 77,142"
type input "$ 117,000"
click at [501, 158] on div "$ 22,500" at bounding box center [510, 150] width 85 height 15
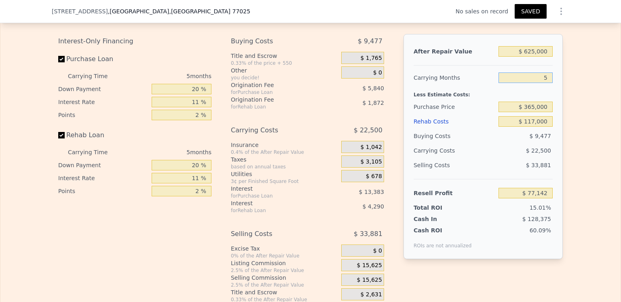
click at [544, 83] on input "5" at bounding box center [526, 77] width 54 height 11
type input "6"
type input "$ 72,642"
click at [472, 154] on div "$ 27,000" at bounding box center [510, 150] width 85 height 15
click at [477, 157] on div "$ 27,000" at bounding box center [510, 150] width 85 height 15
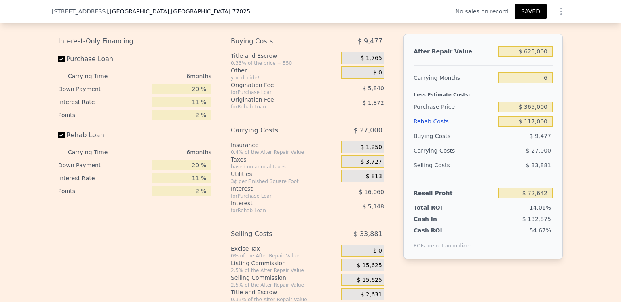
click at [571, 182] on div "Edit the assumptions in yellow boxes. Input profit to calculate an offer price.…" at bounding box center [310, 152] width 620 height 301
type input "5"
type input "$ 140,000"
type input "$ 52,929"
click at [532, 127] on input "$ 140,000" at bounding box center [526, 121] width 54 height 11
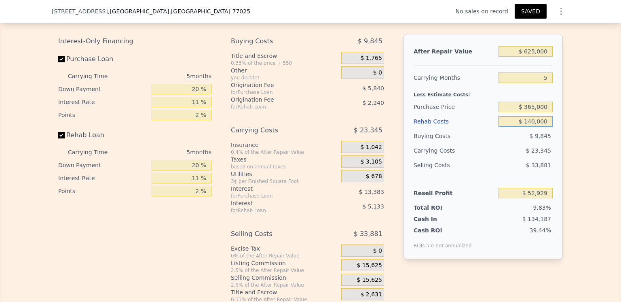
click at [534, 127] on input "$ 140,000" at bounding box center [526, 121] width 54 height 11
type input "$ 1,000"
type input "$ 199,253"
type input "$ 11,000"
type input "$ 188,723"
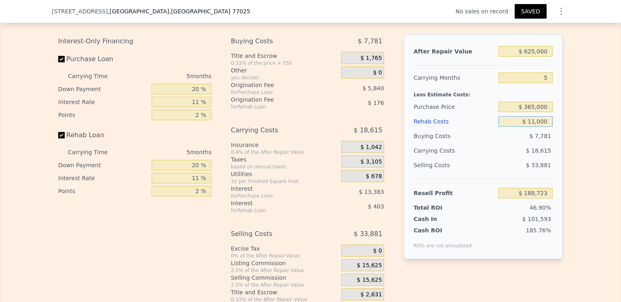
type input "$ 117,000"
type input "$ 77,142"
type input "$ 117,000"
click at [507, 158] on div "$ 22,500" at bounding box center [510, 150] width 85 height 15
click at [544, 83] on input "5" at bounding box center [526, 77] width 54 height 11
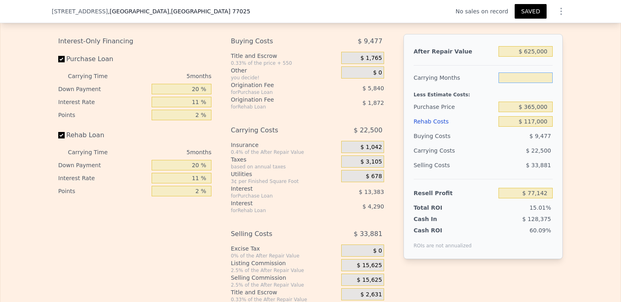
type input "6"
type input "$ 72,642"
type input "6"
click at [491, 172] on div "Selling Costs" at bounding box center [455, 165] width 82 height 15
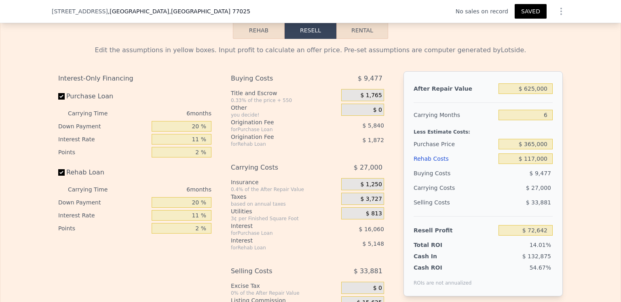
scroll to position [1173, 0]
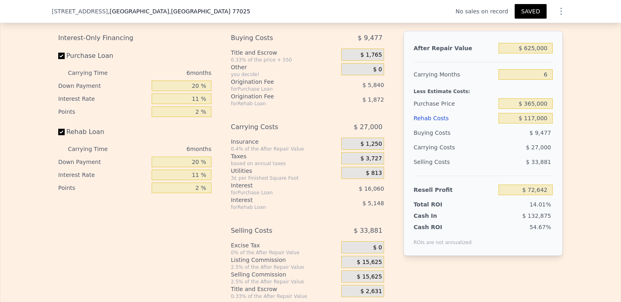
click at [529, 12] on button "SAVED" at bounding box center [531, 11] width 32 height 15
drag, startPoint x: 47, startPoint y: 11, endPoint x: 92, endPoint y: 11, distance: 44.9
click at [92, 11] on div "[STREET_ADDRESS] No sales on record SAVED" at bounding box center [310, 11] width 621 height 23
copy span "[STREET_ADDRESS]"
